Goal: Task Accomplishment & Management: Complete application form

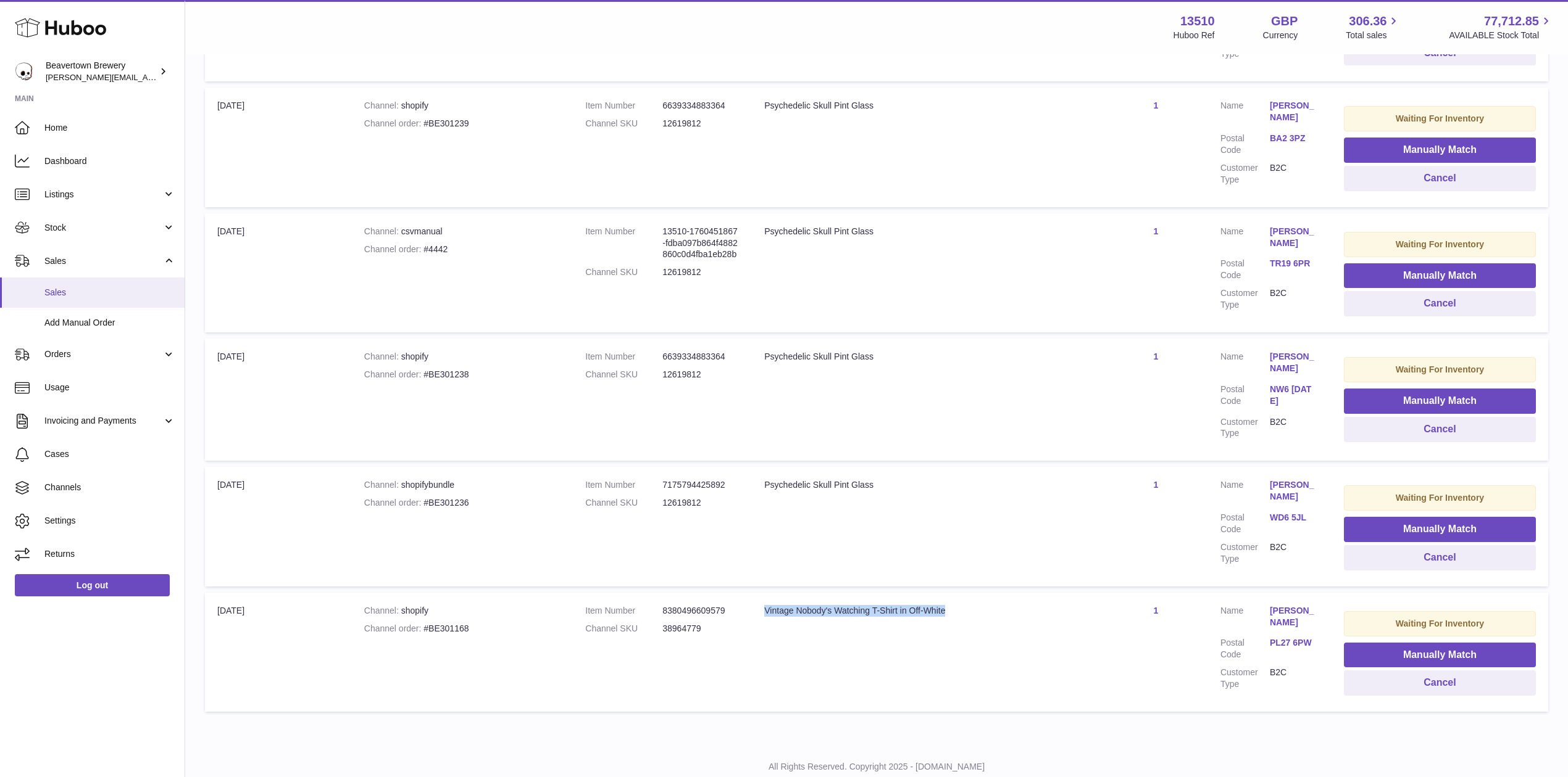
click at [66, 299] on link "Sales" at bounding box center [92, 292] width 184 height 31
click at [80, 309] on link "Add Manual Order" at bounding box center [92, 323] width 184 height 31
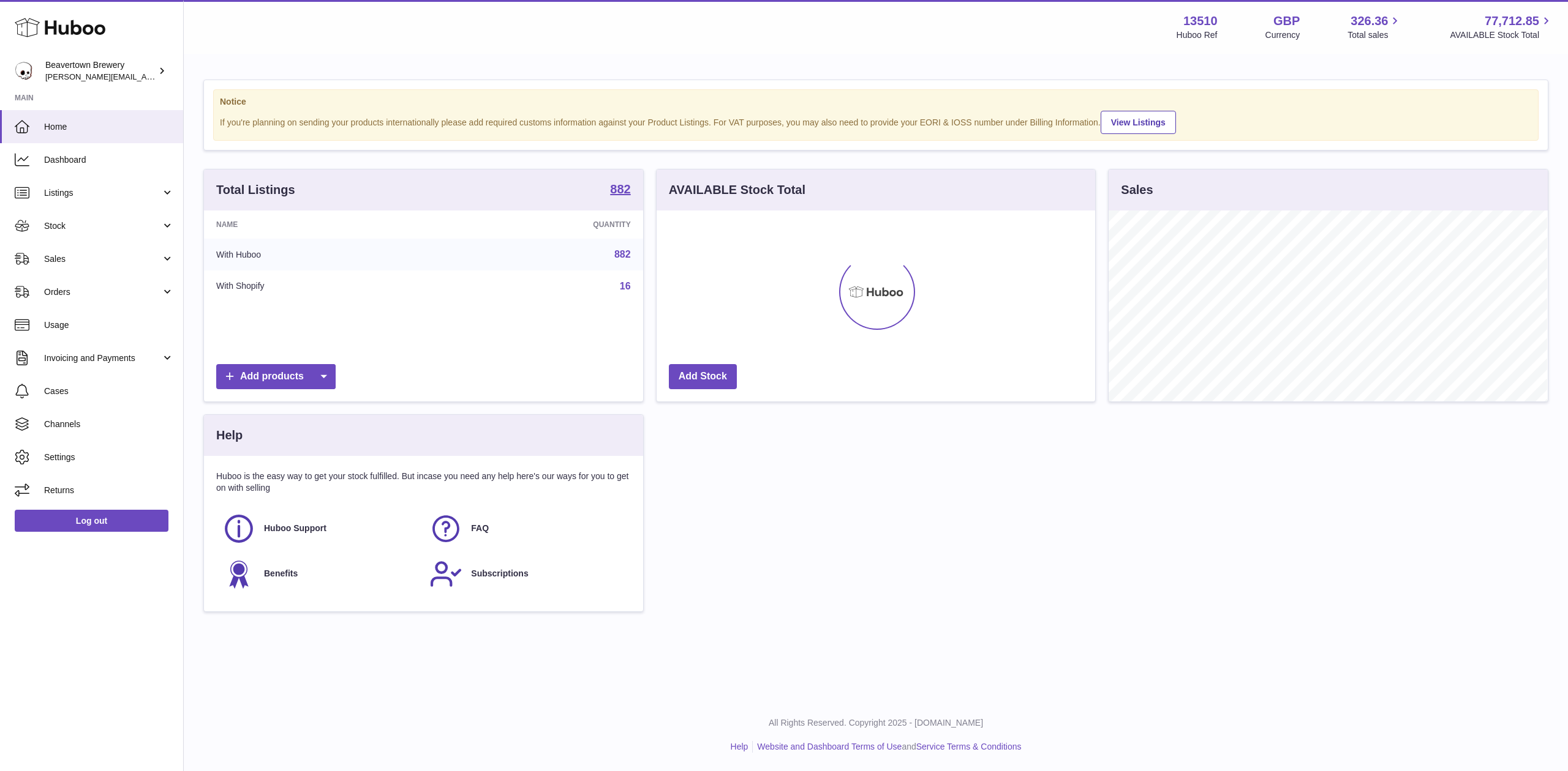
scroll to position [191, 439]
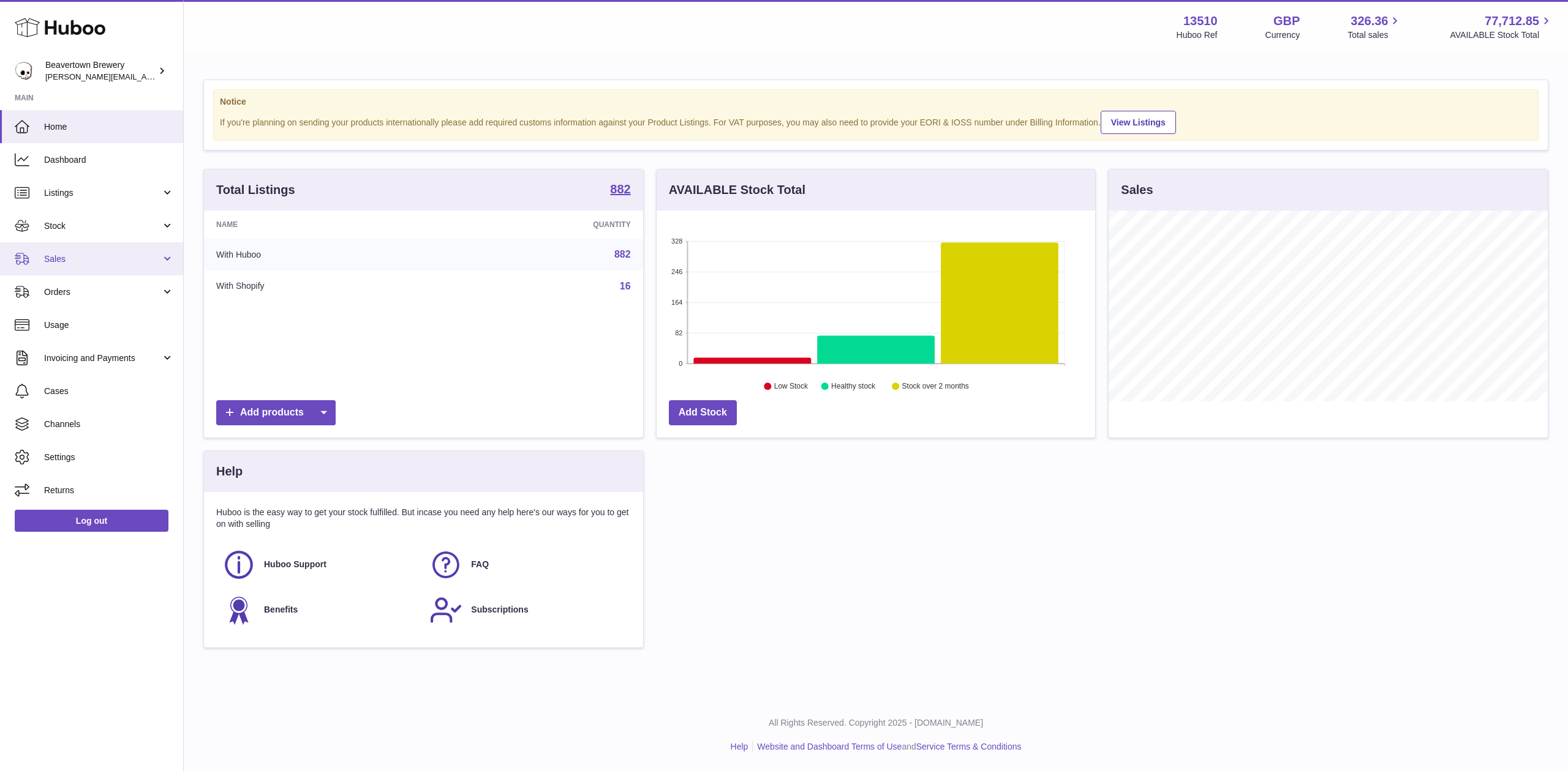
click at [68, 248] on link "Sales" at bounding box center [91, 259] width 183 height 33
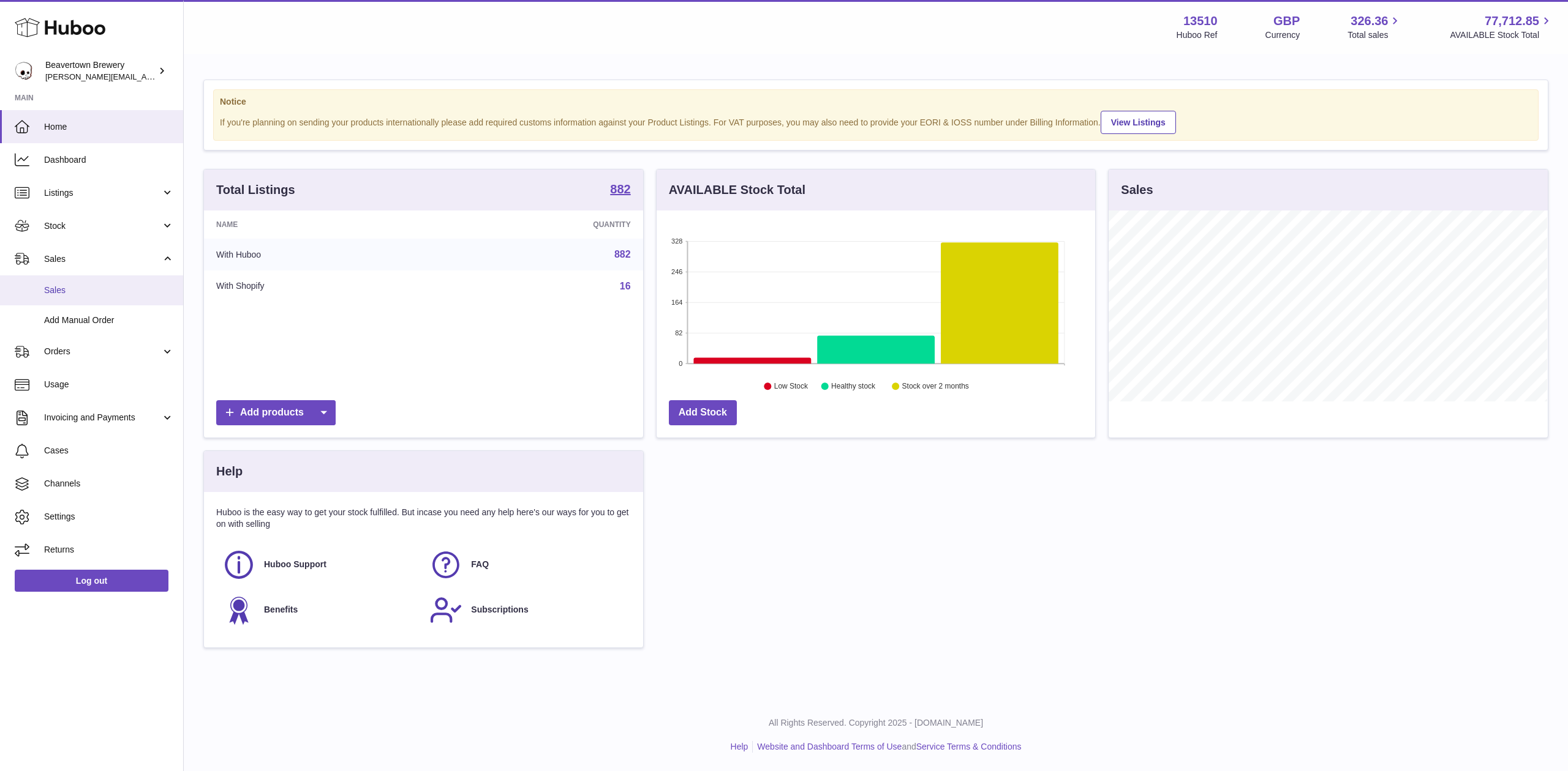
click at [79, 294] on span "Sales" at bounding box center [109, 290] width 130 height 11
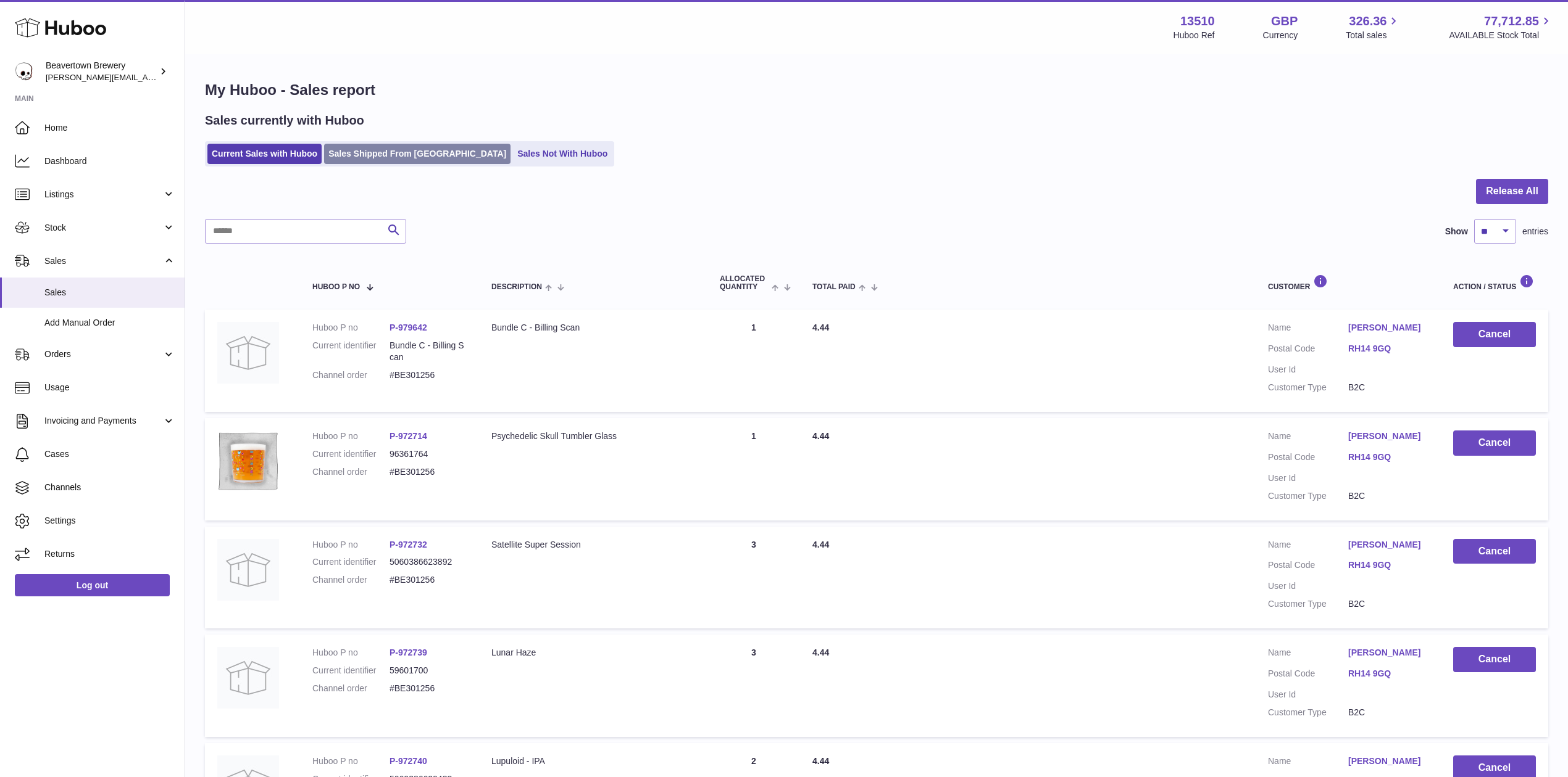
click at [341, 144] on link "Sales Shipped From [GEOGRAPHIC_DATA]" at bounding box center [417, 154] width 186 height 20
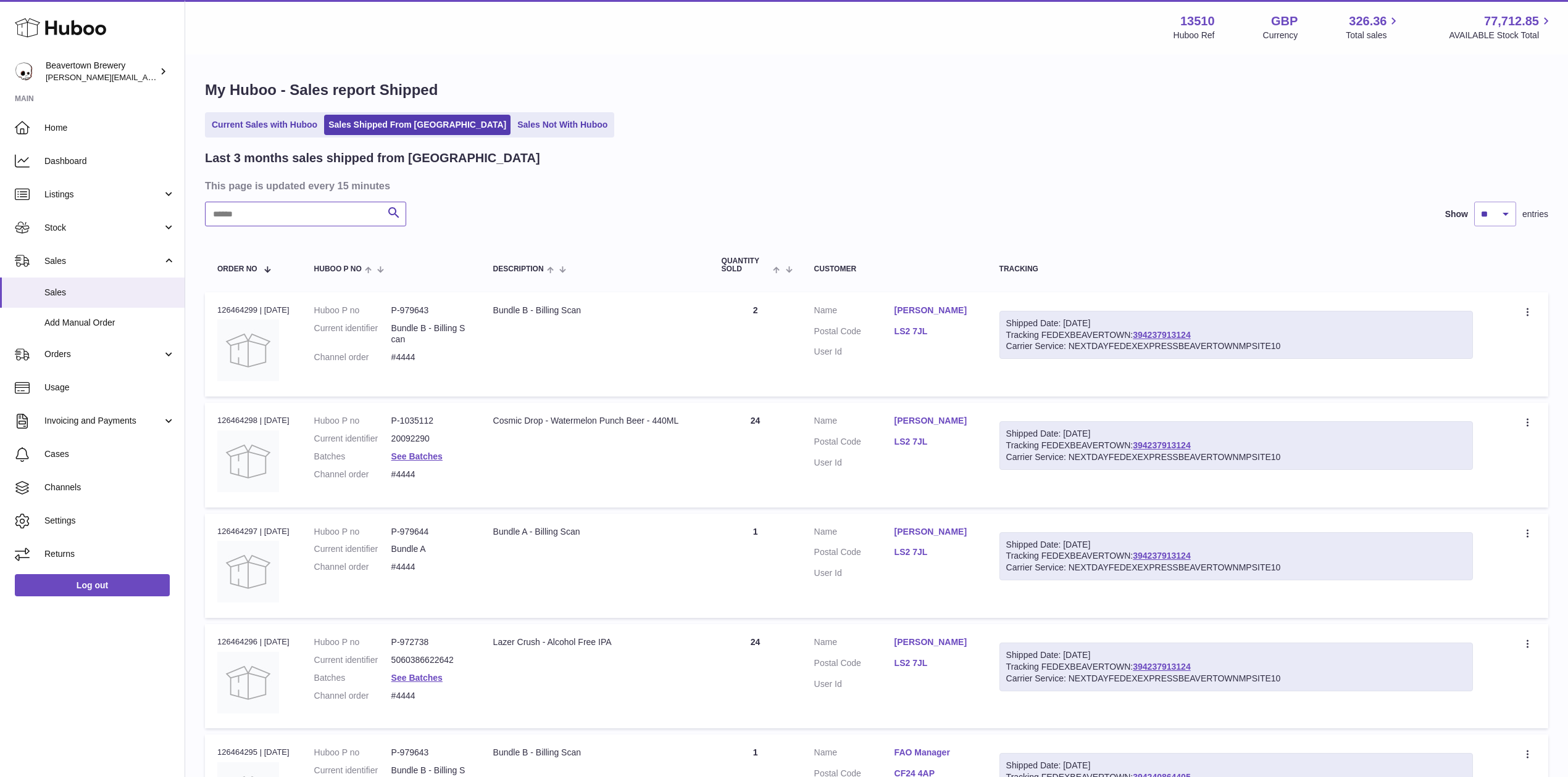
drag, startPoint x: 302, startPoint y: 215, endPoint x: 300, endPoint y: 223, distance: 8.2
click at [300, 222] on input "text" at bounding box center [306, 214] width 201 height 24
type input "*"
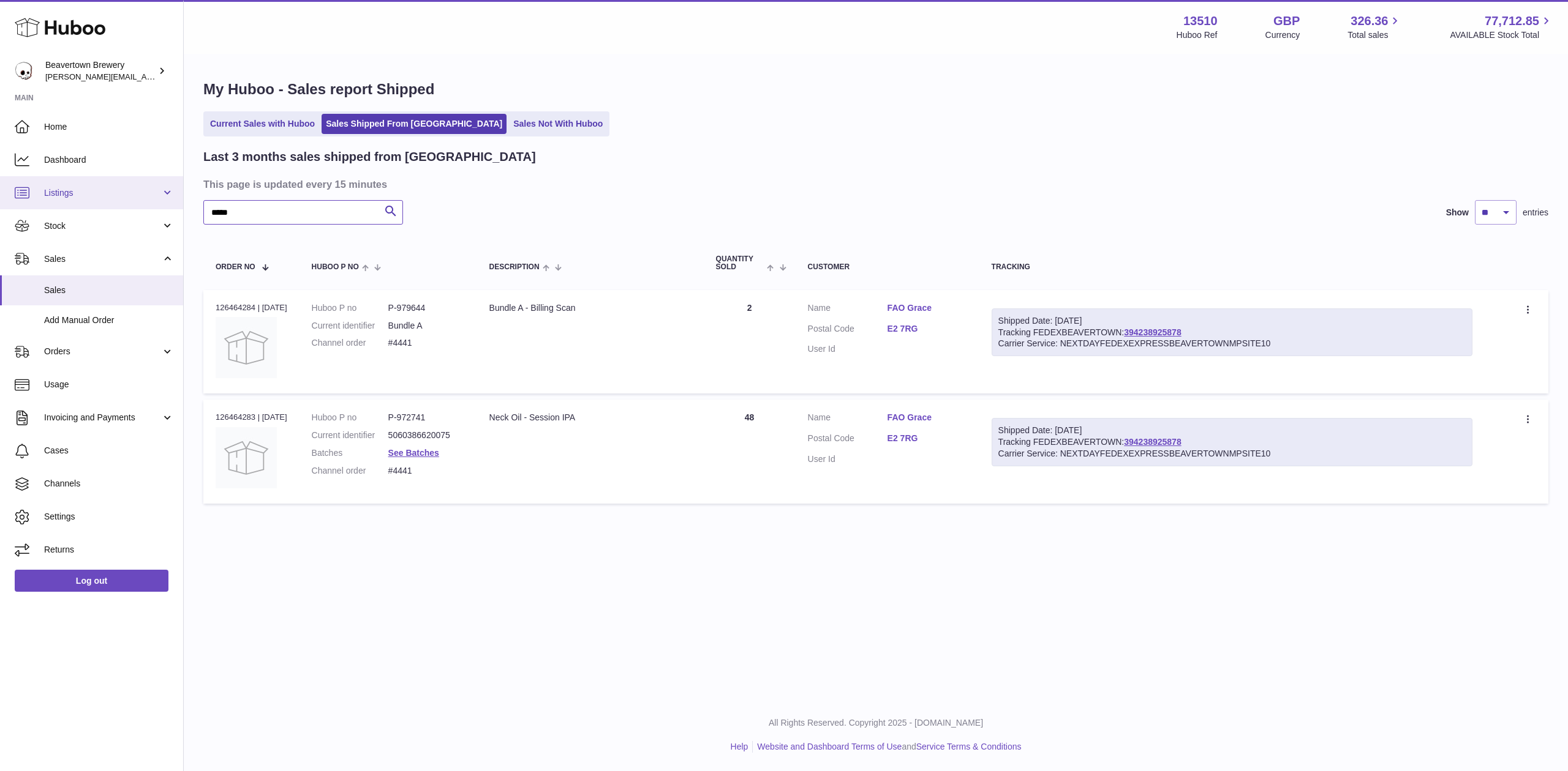
drag, startPoint x: 270, startPoint y: 212, endPoint x: 75, endPoint y: 179, distance: 197.8
click at [79, 180] on div "Huboo Beavertown Brewery Matthew.McCormack@beavertownbrewery.co.uk Main Home Da…" at bounding box center [784, 386] width 1568 height 771
paste input "text"
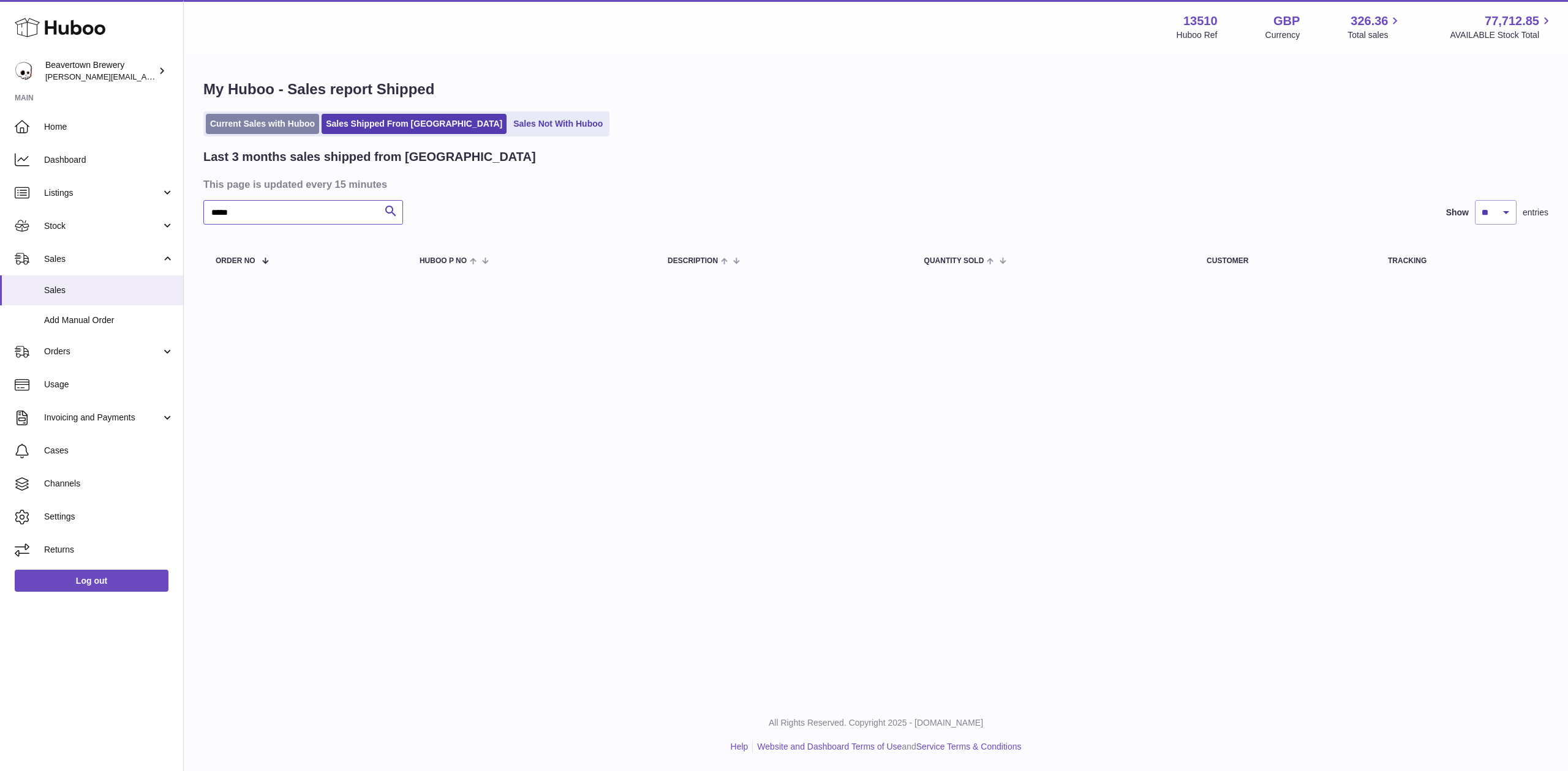
type input "*****"
click at [272, 121] on link "Current Sales with Huboo" at bounding box center [262, 123] width 114 height 20
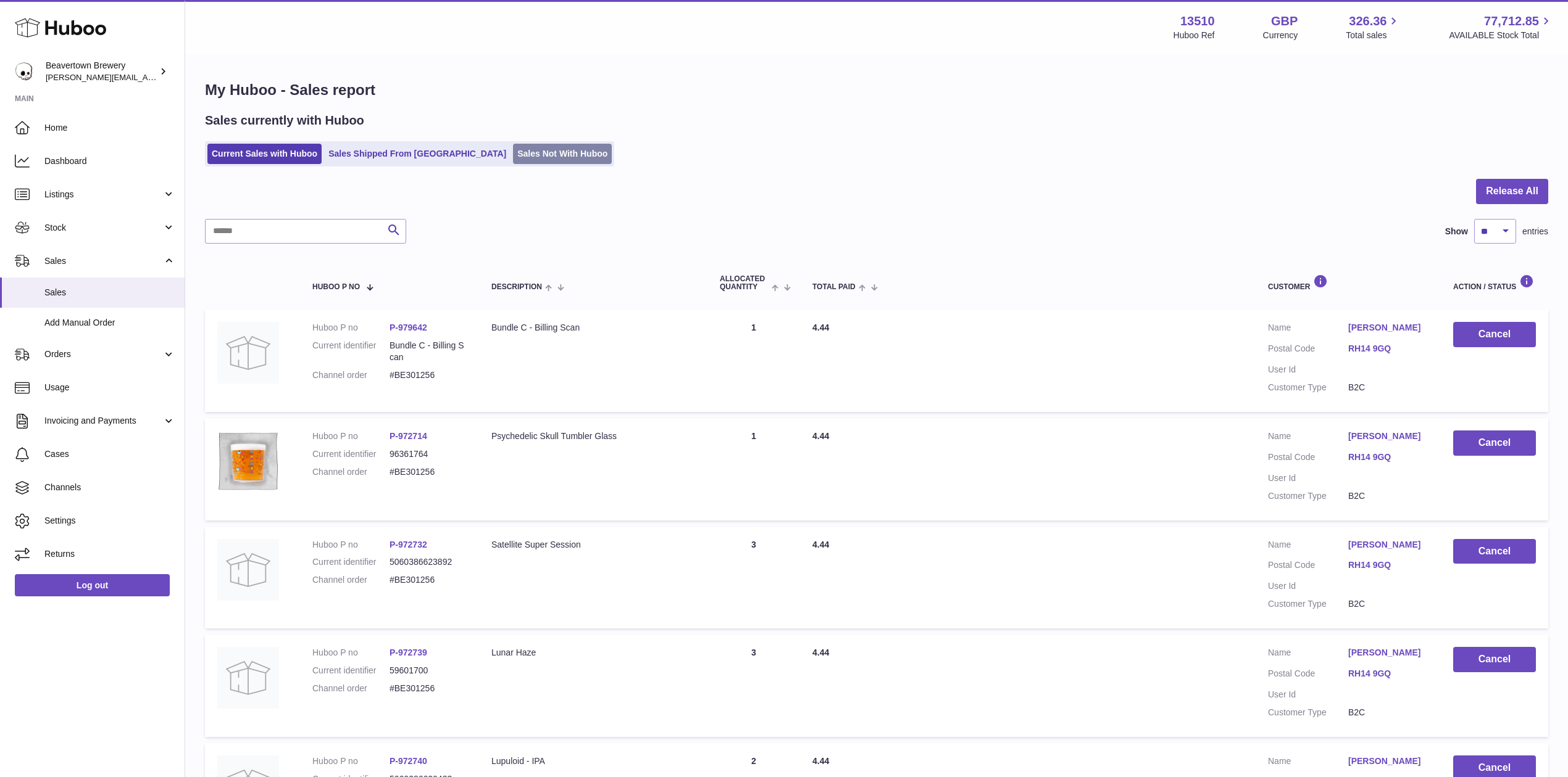
click at [513, 163] on link "Sales Not With Huboo" at bounding box center [562, 154] width 99 height 20
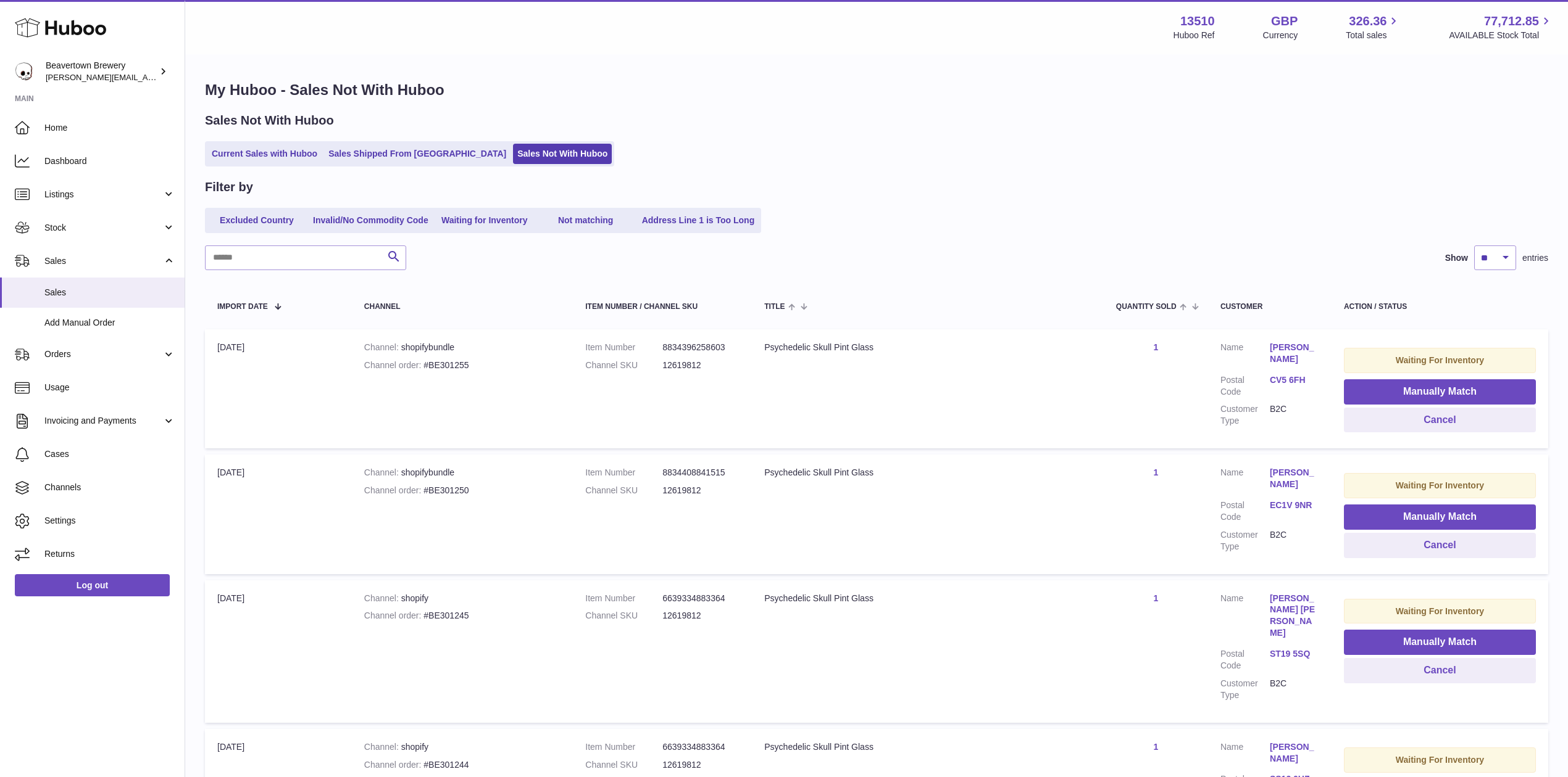
click at [380, 120] on div "Sales Not With Huboo" at bounding box center [877, 120] width 1344 height 17
click at [381, 151] on link "Sales Shipped From [GEOGRAPHIC_DATA]" at bounding box center [417, 154] width 186 height 20
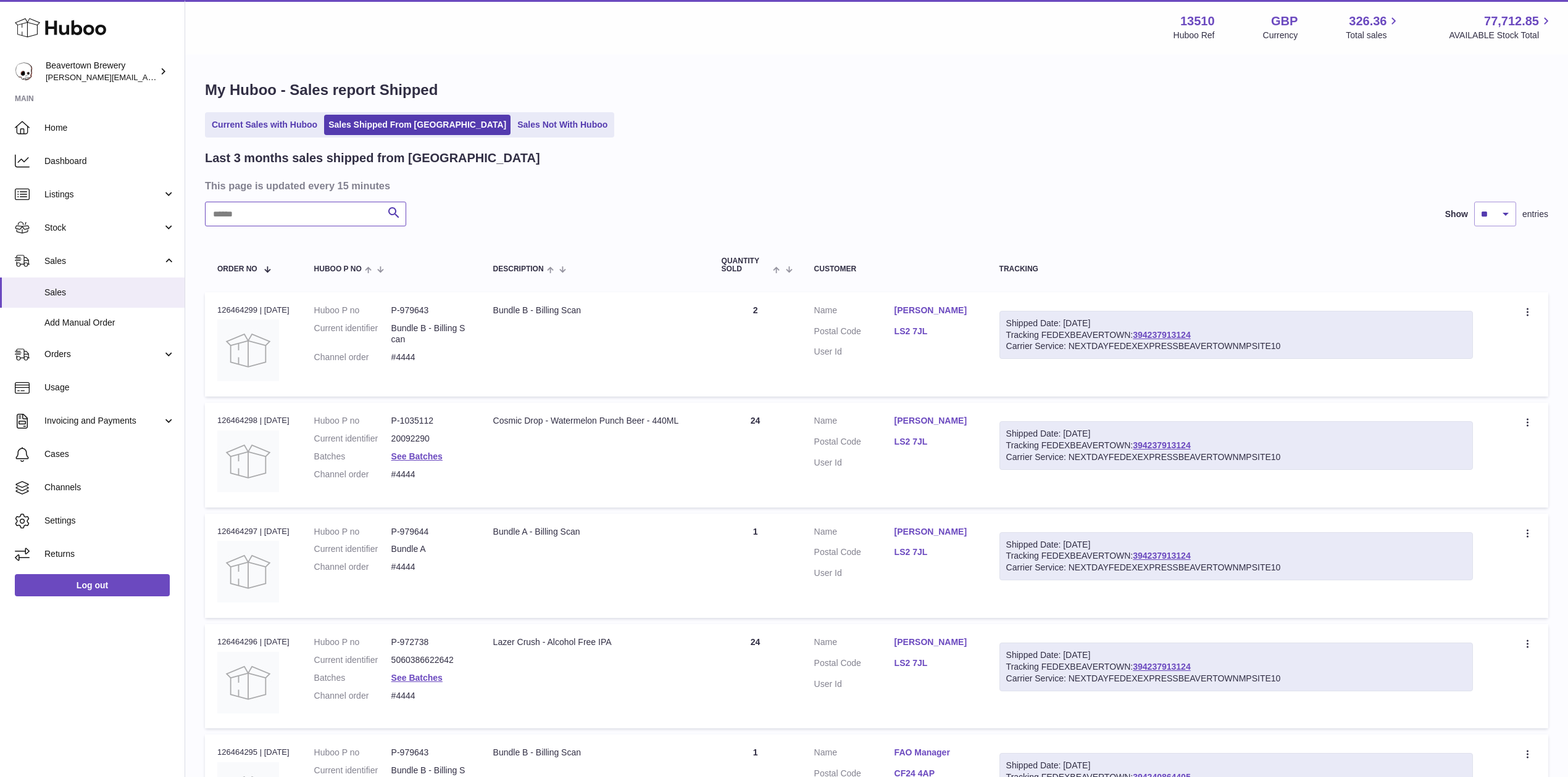
click at [283, 210] on input "text" at bounding box center [306, 214] width 201 height 24
paste input "*****"
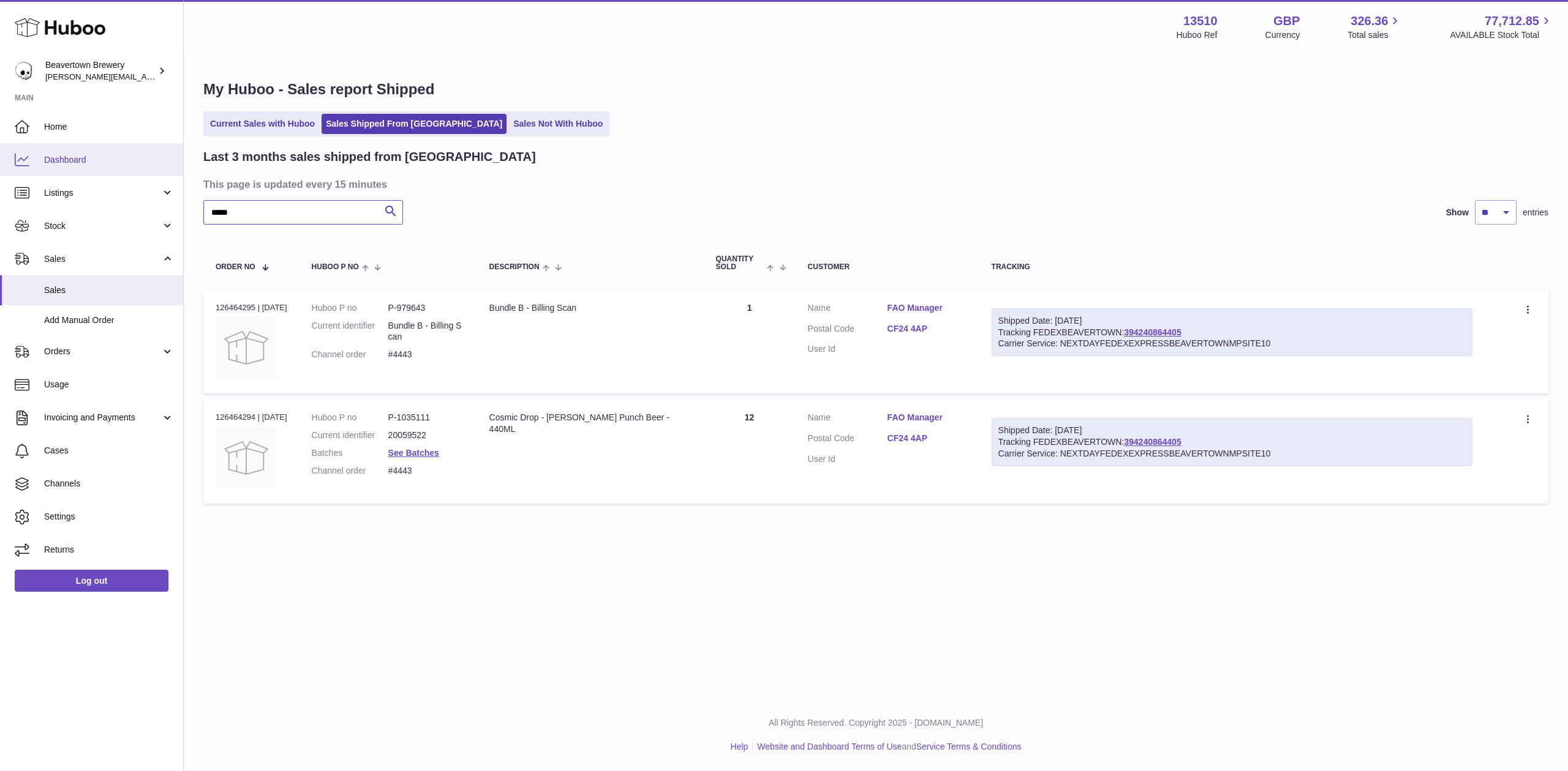
drag, startPoint x: 300, startPoint y: 211, endPoint x: 39, endPoint y: 159, distance: 266.1
click at [51, 162] on div "Huboo Beavertown Brewery Matthew.McCormack@beavertownbrewery.co.uk Main Home Da…" at bounding box center [784, 386] width 1568 height 771
paste input "text"
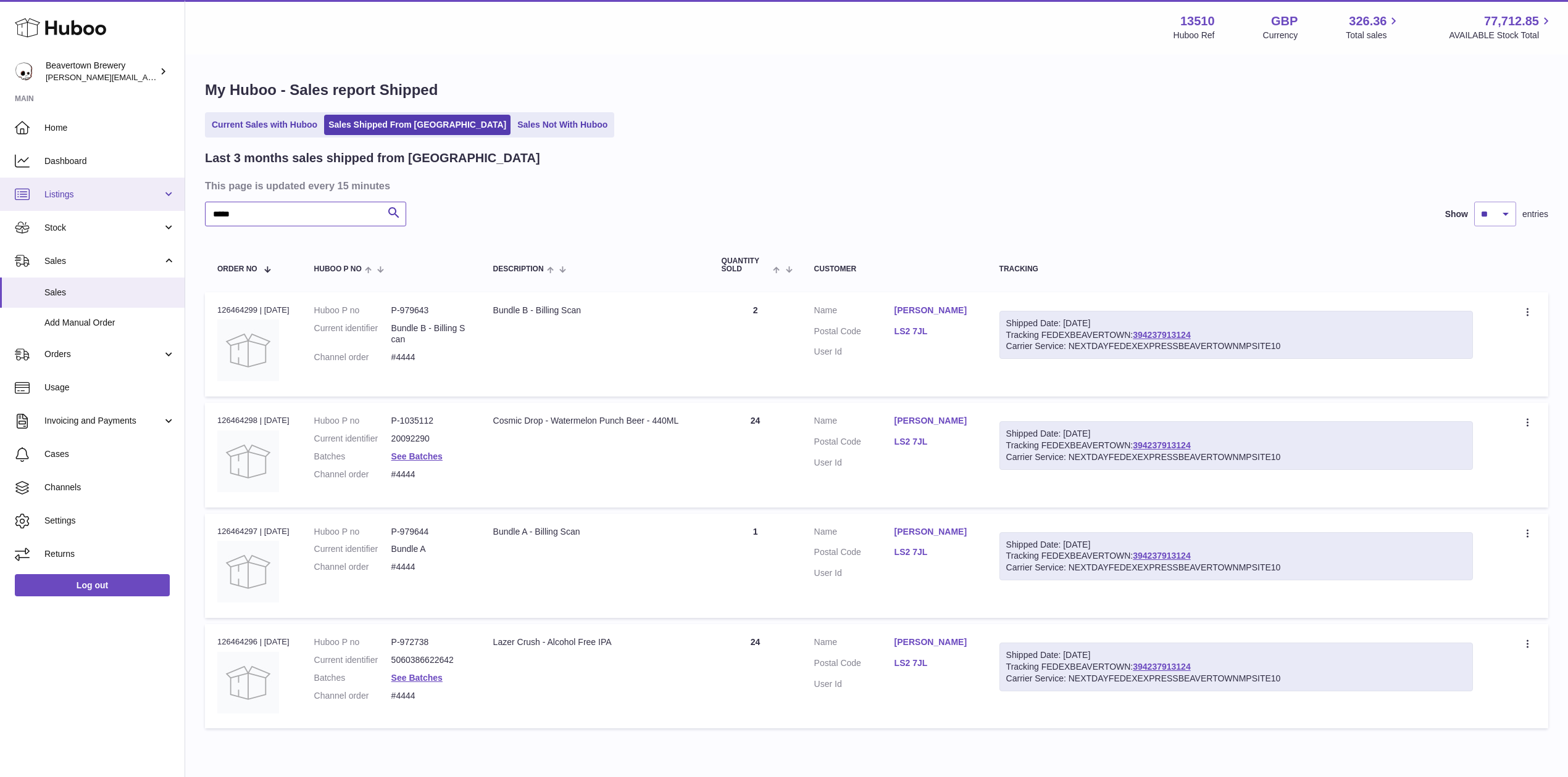
drag, startPoint x: 278, startPoint y: 216, endPoint x: 52, endPoint y: 198, distance: 226.7
click at [82, 189] on div "Huboo Beavertown Brewery Matthew.McCormack@beavertownbrewery.co.uk Main Home Da…" at bounding box center [784, 416] width 1568 height 832
paste input "text"
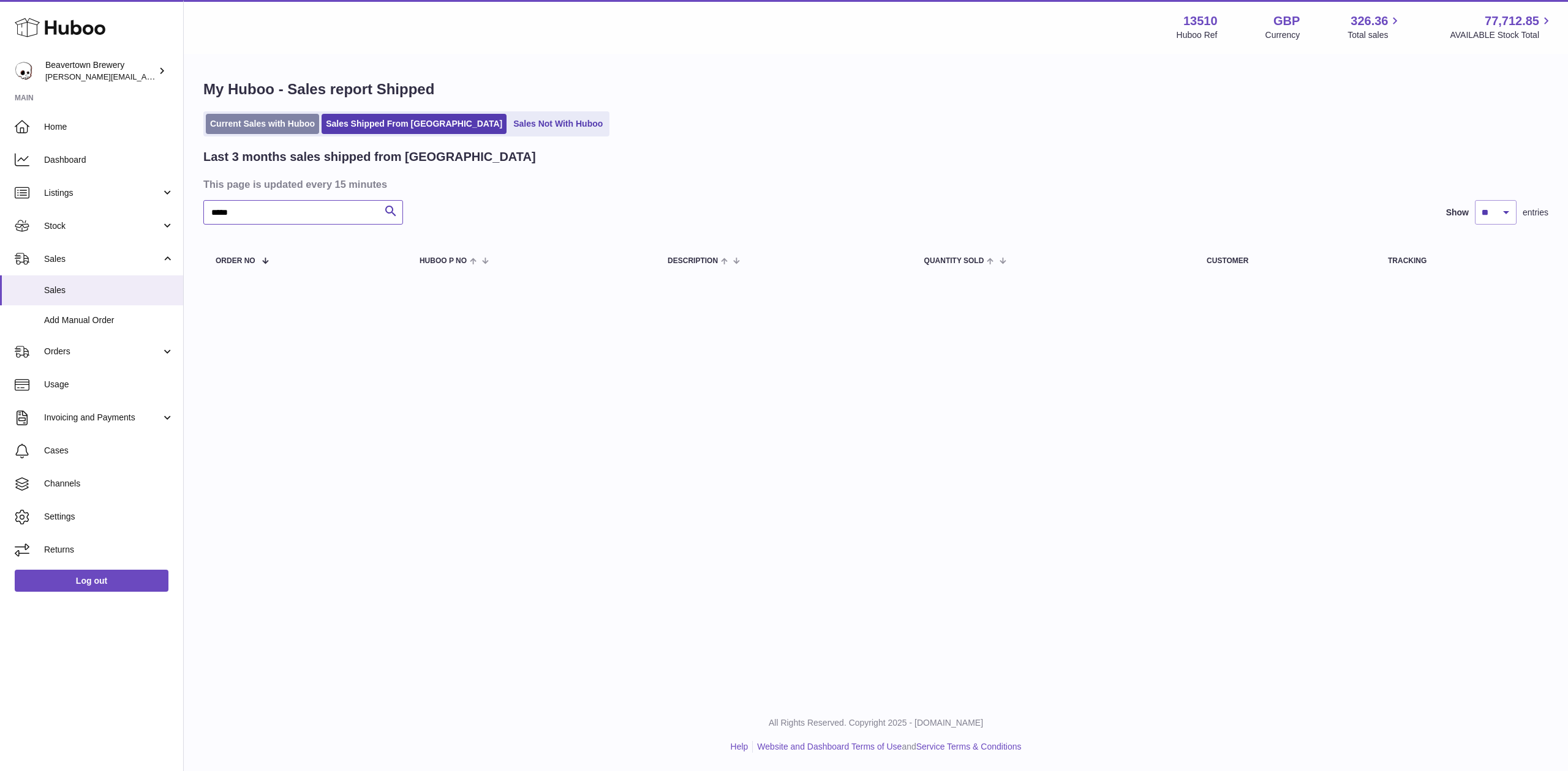
type input "*****"
click at [284, 128] on link "Current Sales with Huboo" at bounding box center [262, 123] width 114 height 20
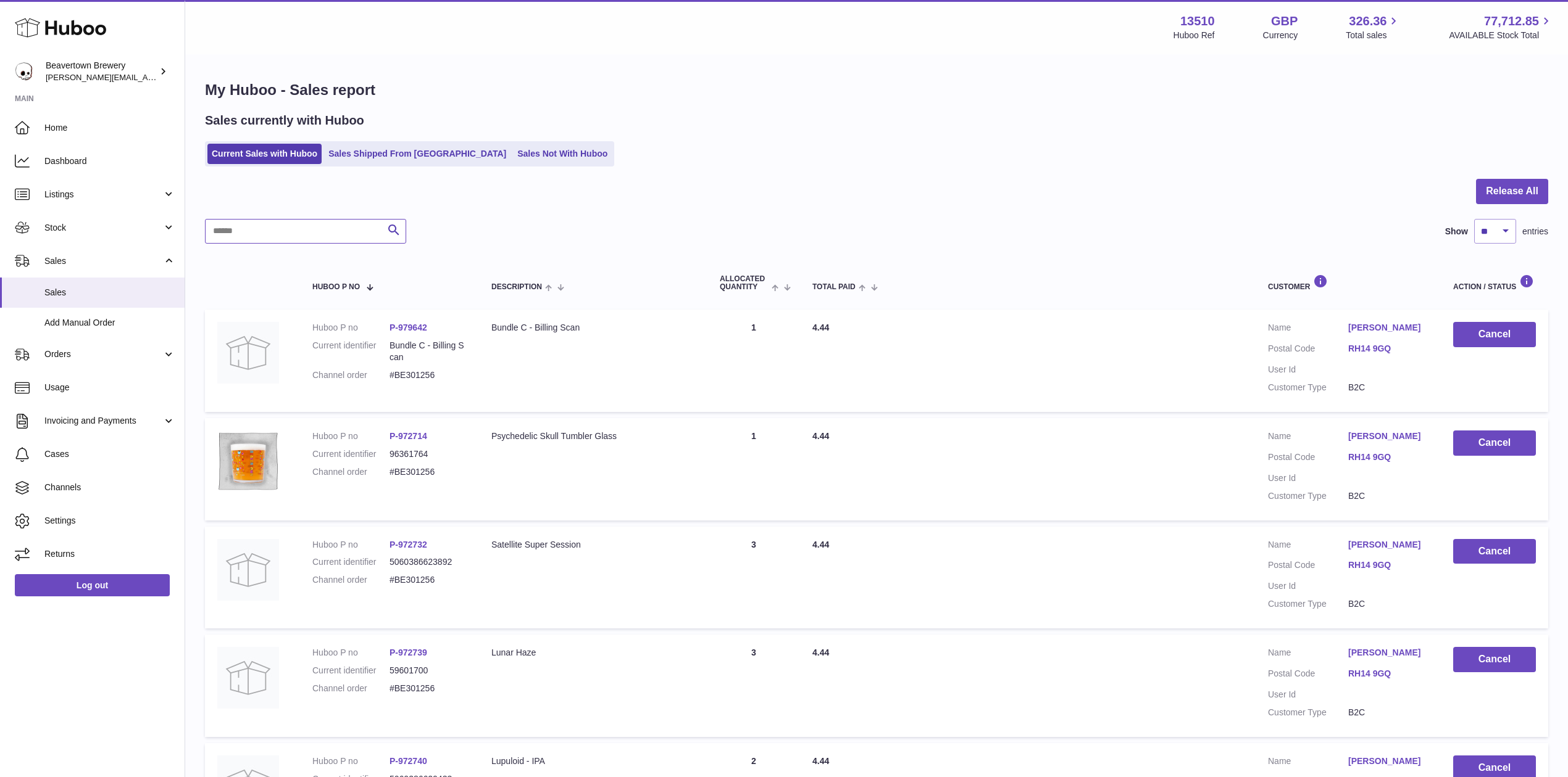
click at [255, 220] on input "text" at bounding box center [306, 231] width 201 height 24
paste input "*****"
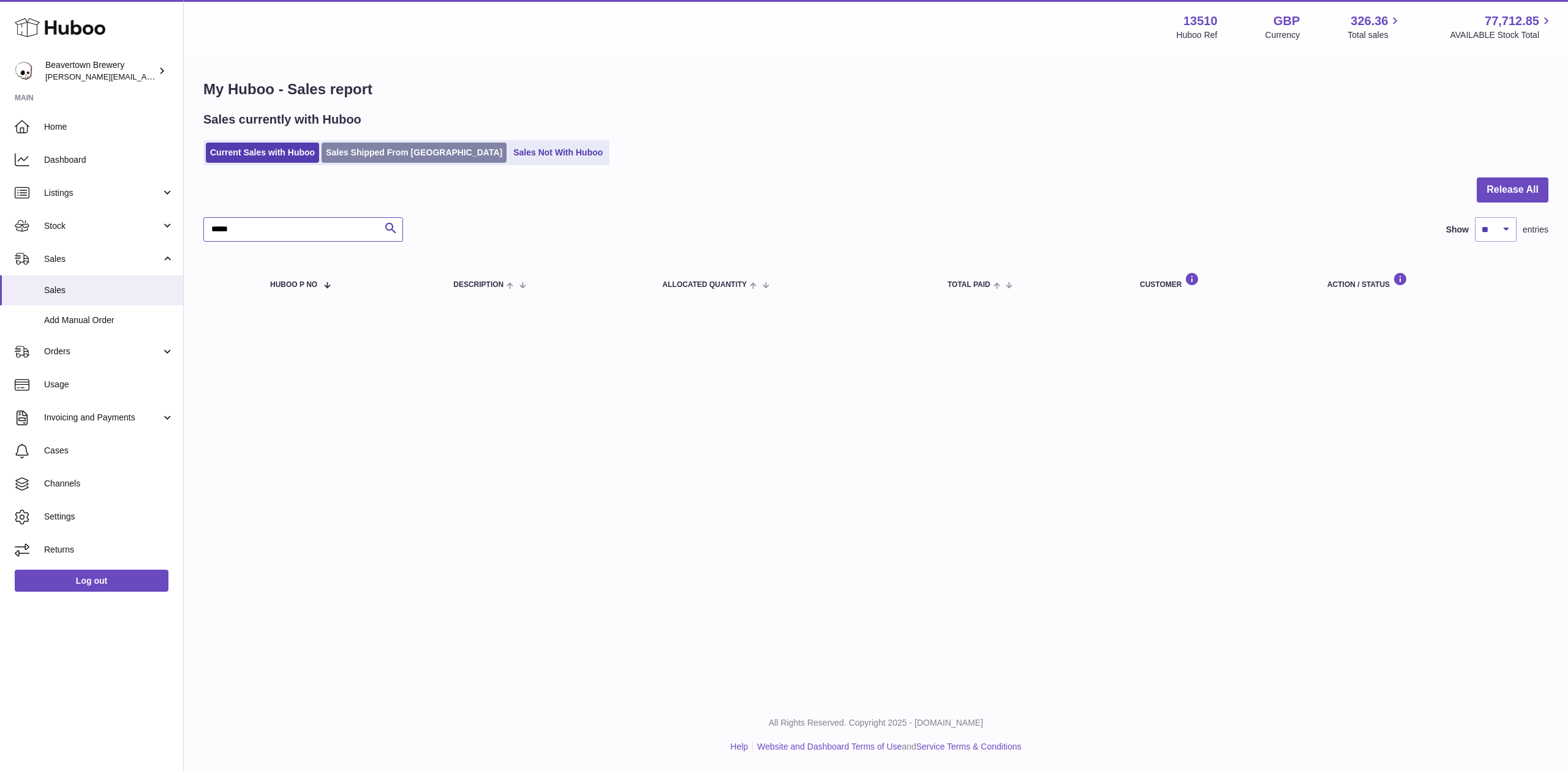
type input "*****"
click at [386, 145] on link "Sales Shipped From [GEOGRAPHIC_DATA]" at bounding box center [413, 152] width 185 height 20
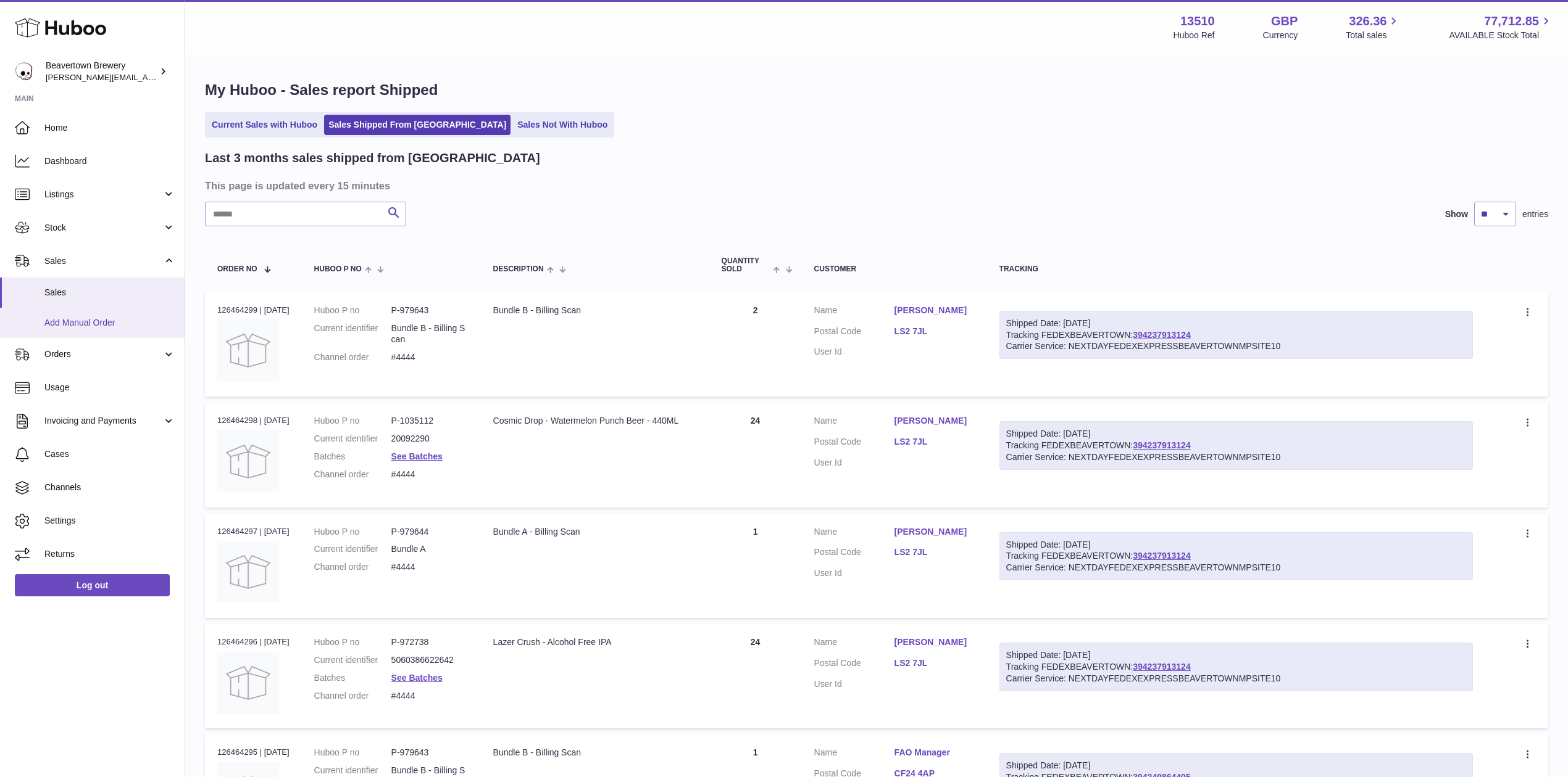
click at [66, 332] on link "Add Manual Order" at bounding box center [92, 323] width 184 height 31
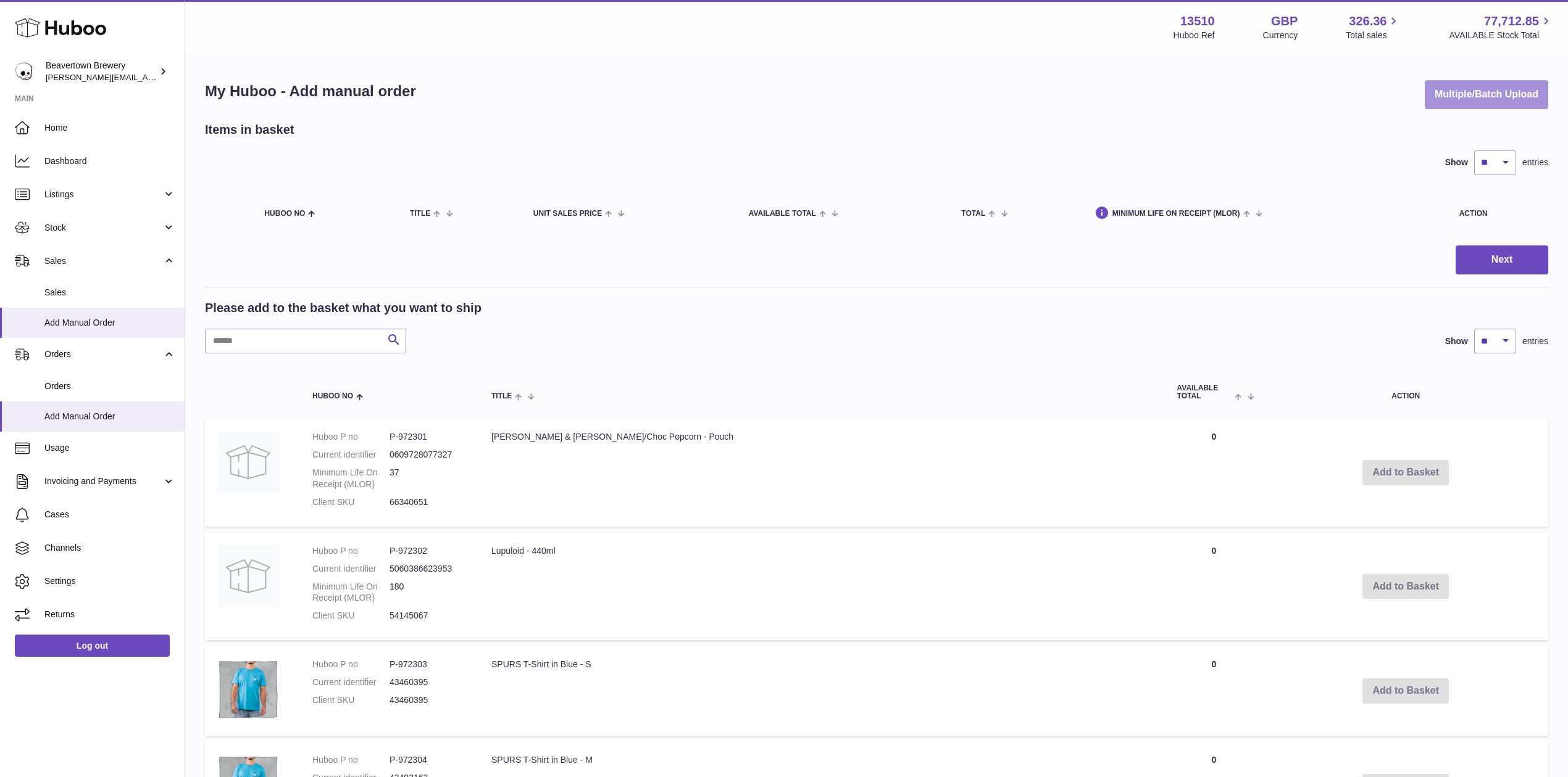
click at [1463, 85] on button "Multiple/Batch Upload" at bounding box center [1486, 94] width 123 height 29
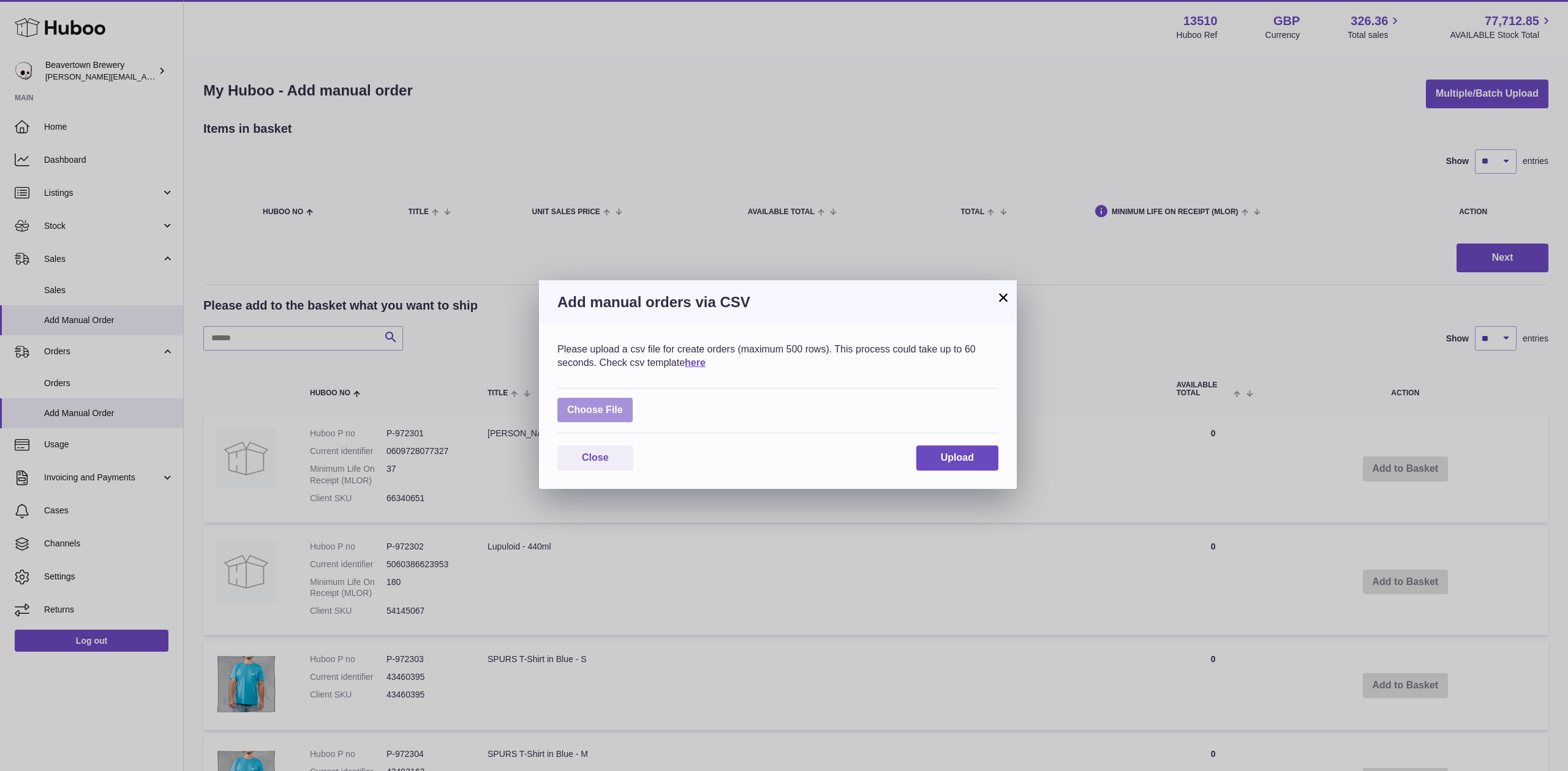
click at [625, 415] on label at bounding box center [595, 410] width 75 height 25
click at [623, 405] on input "file" at bounding box center [623, 404] width 1 height 1
type input "**********"
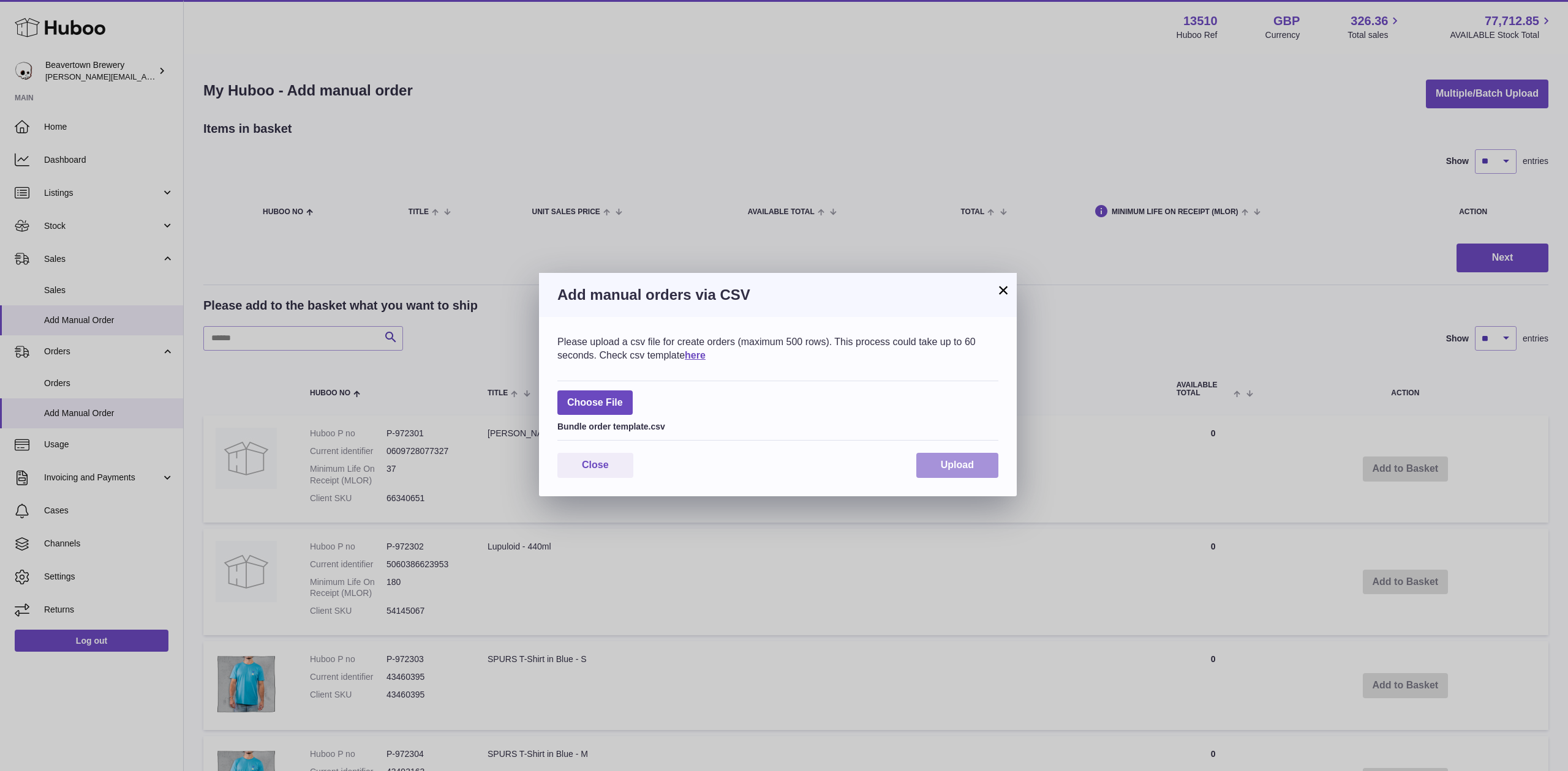
click at [949, 478] on button "Upload" at bounding box center [957, 465] width 82 height 25
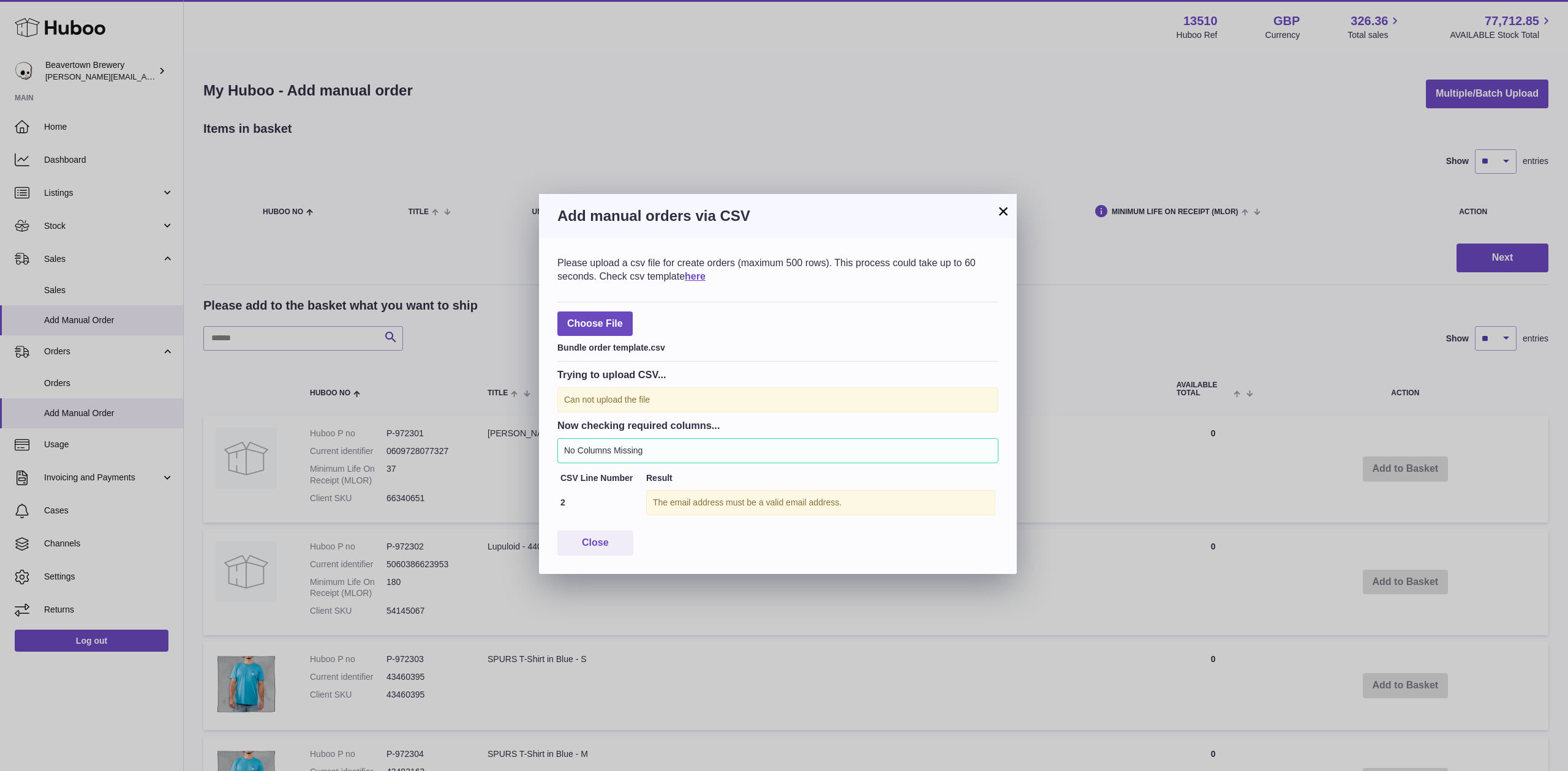
click at [1005, 204] on button "×" at bounding box center [1003, 211] width 15 height 15
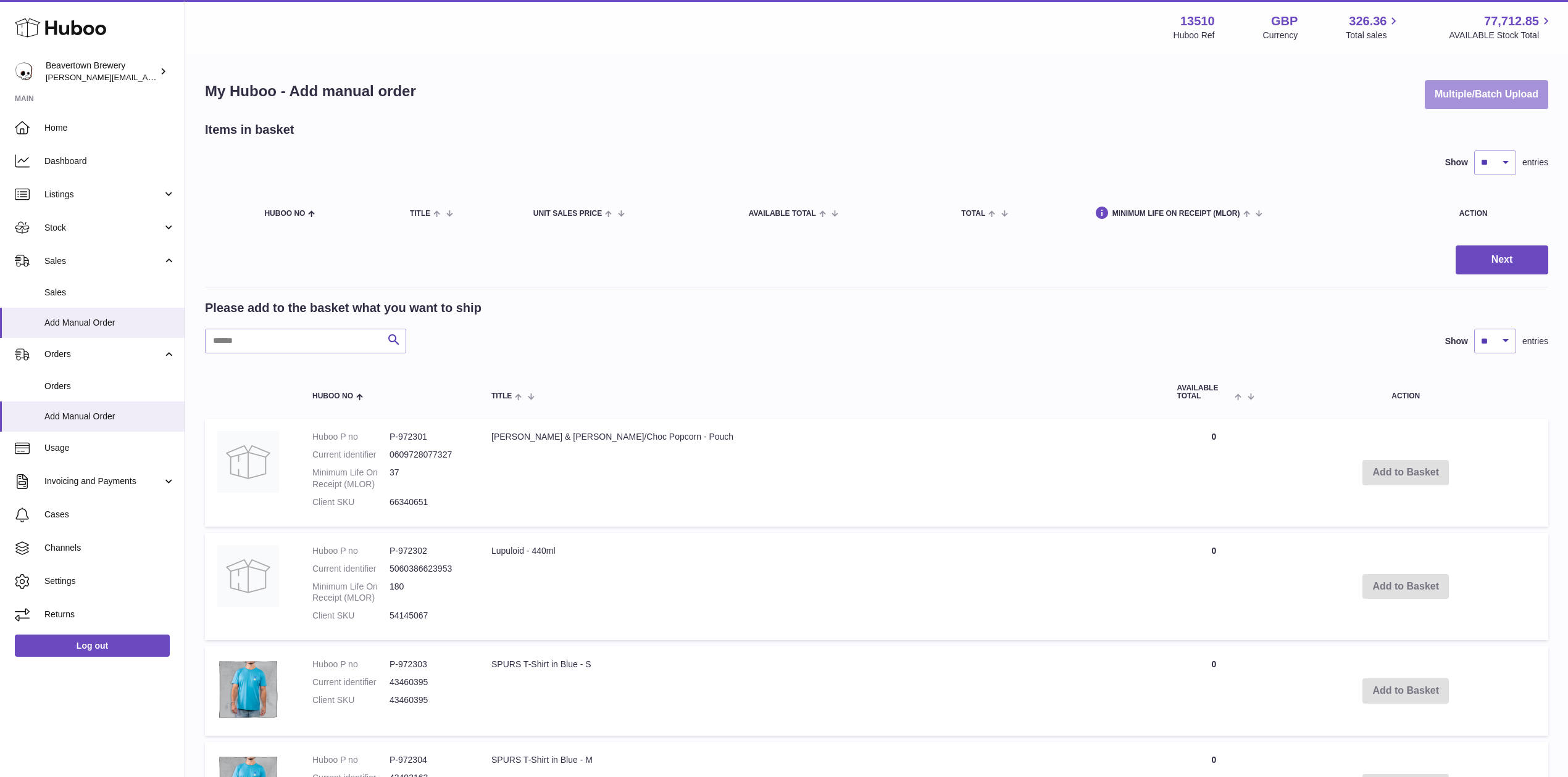
click at [1425, 100] on button "Multiple/Batch Upload" at bounding box center [1486, 94] width 123 height 29
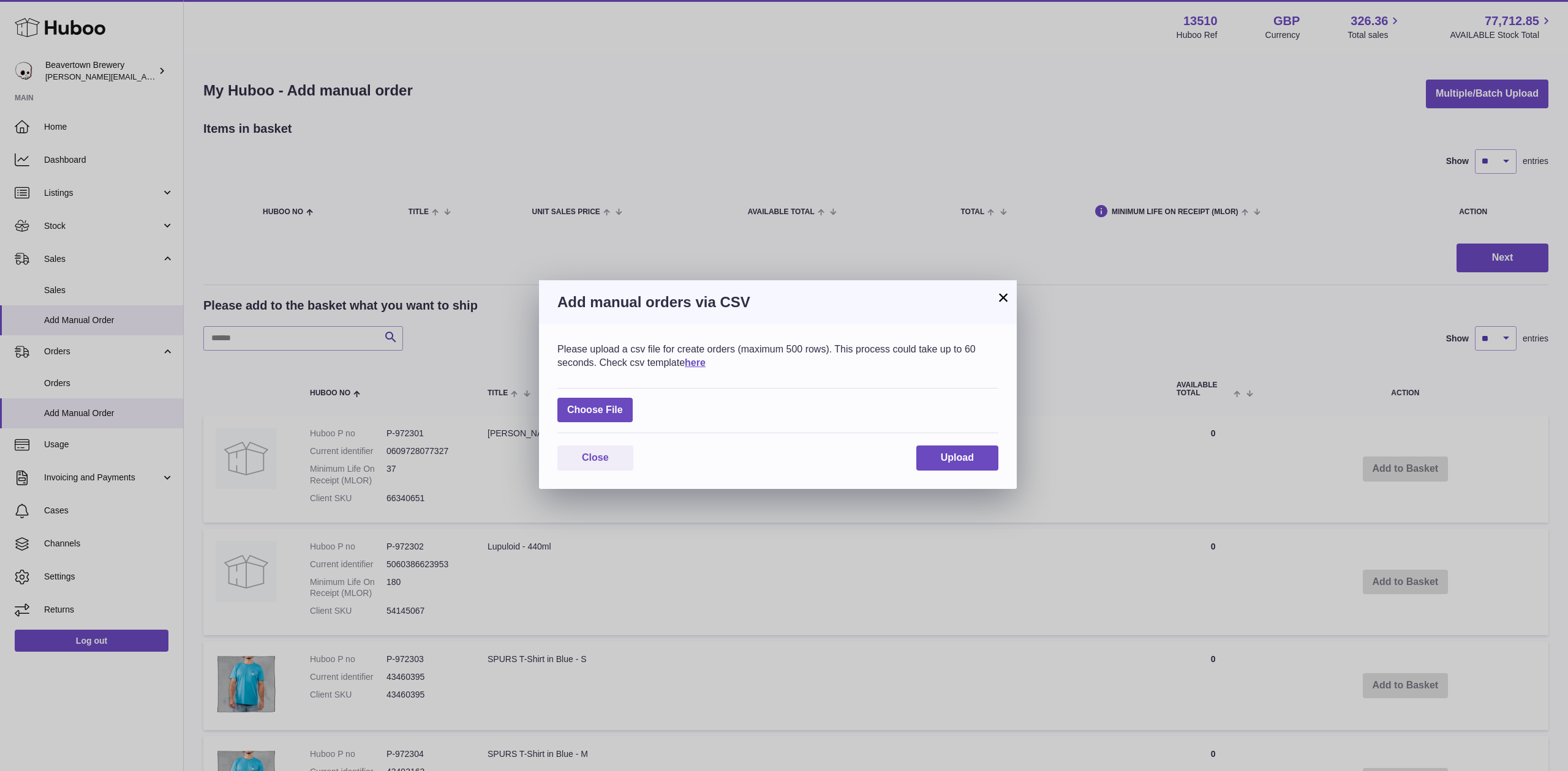
click at [588, 426] on div "Choose File" at bounding box center [777, 411] width 441 height 46
click at [586, 410] on label at bounding box center [595, 410] width 75 height 25
click at [623, 405] on input "file" at bounding box center [623, 404] width 1 height 1
type input "**********"
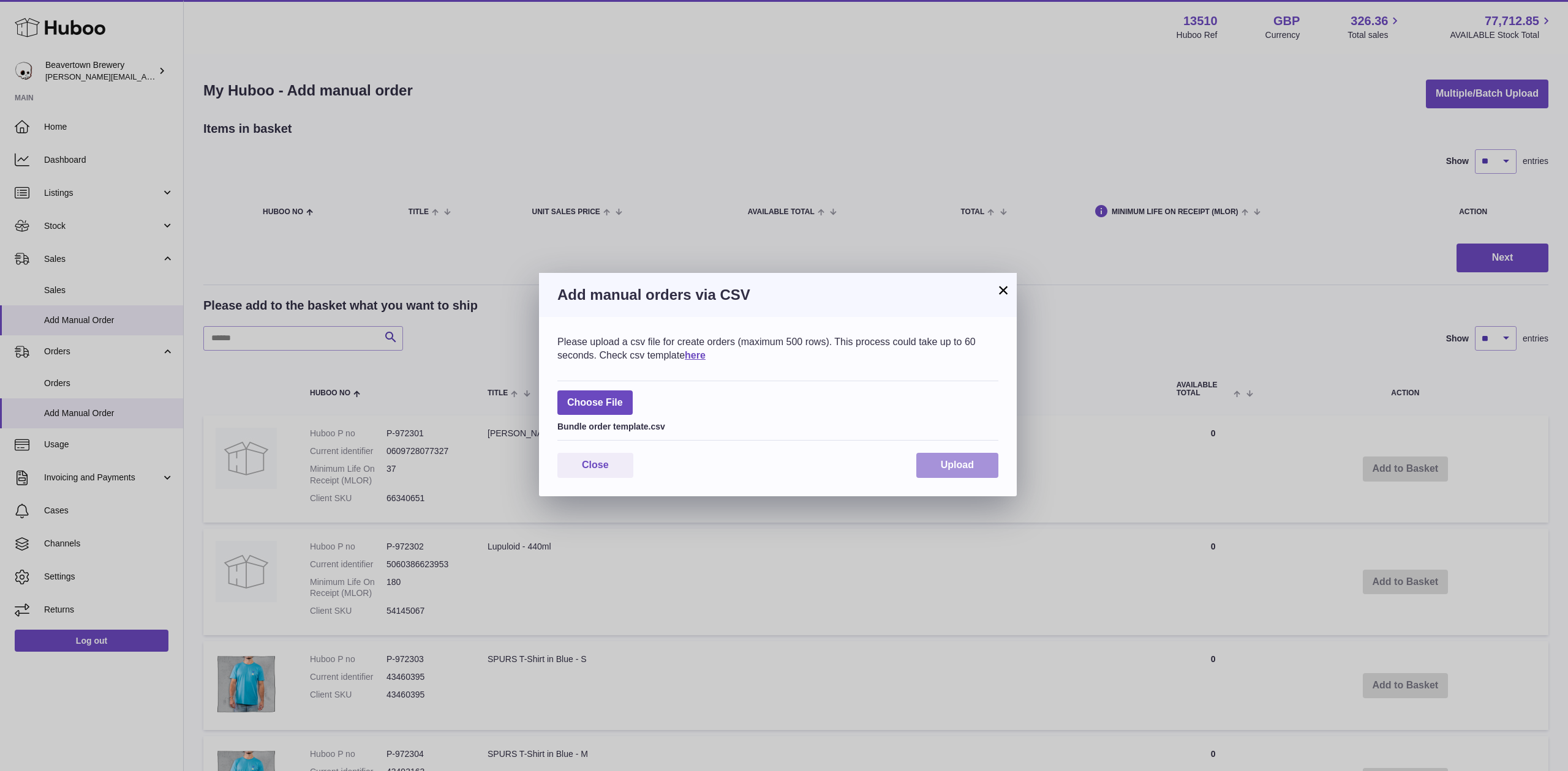
click at [974, 476] on button "Upload" at bounding box center [957, 465] width 82 height 25
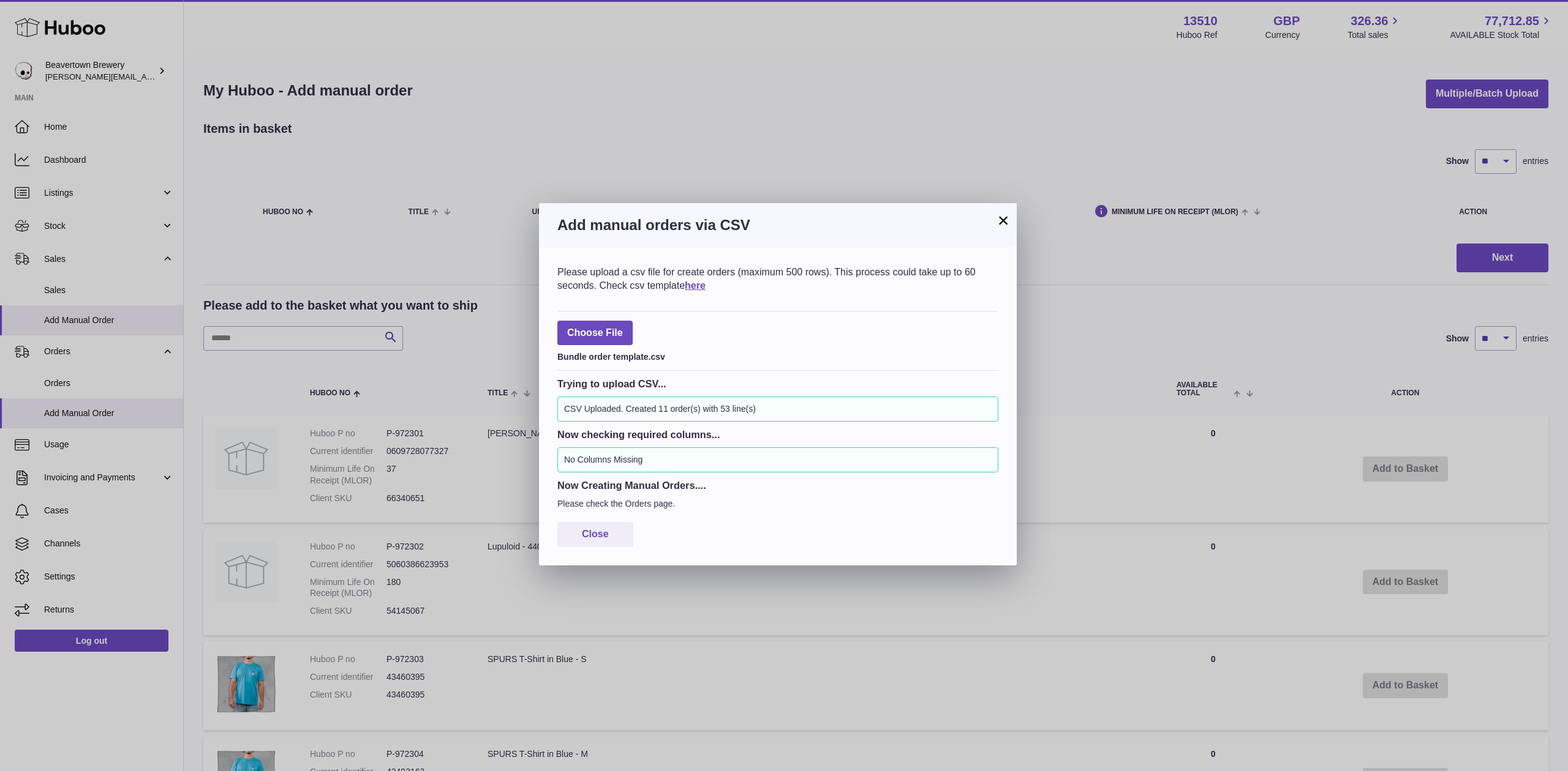
click at [995, 218] on h3 "Add manual orders via CSV" at bounding box center [777, 225] width 441 height 20
click at [998, 218] on button "×" at bounding box center [1003, 220] width 15 height 15
